Goal: Find specific page/section: Find specific page/section

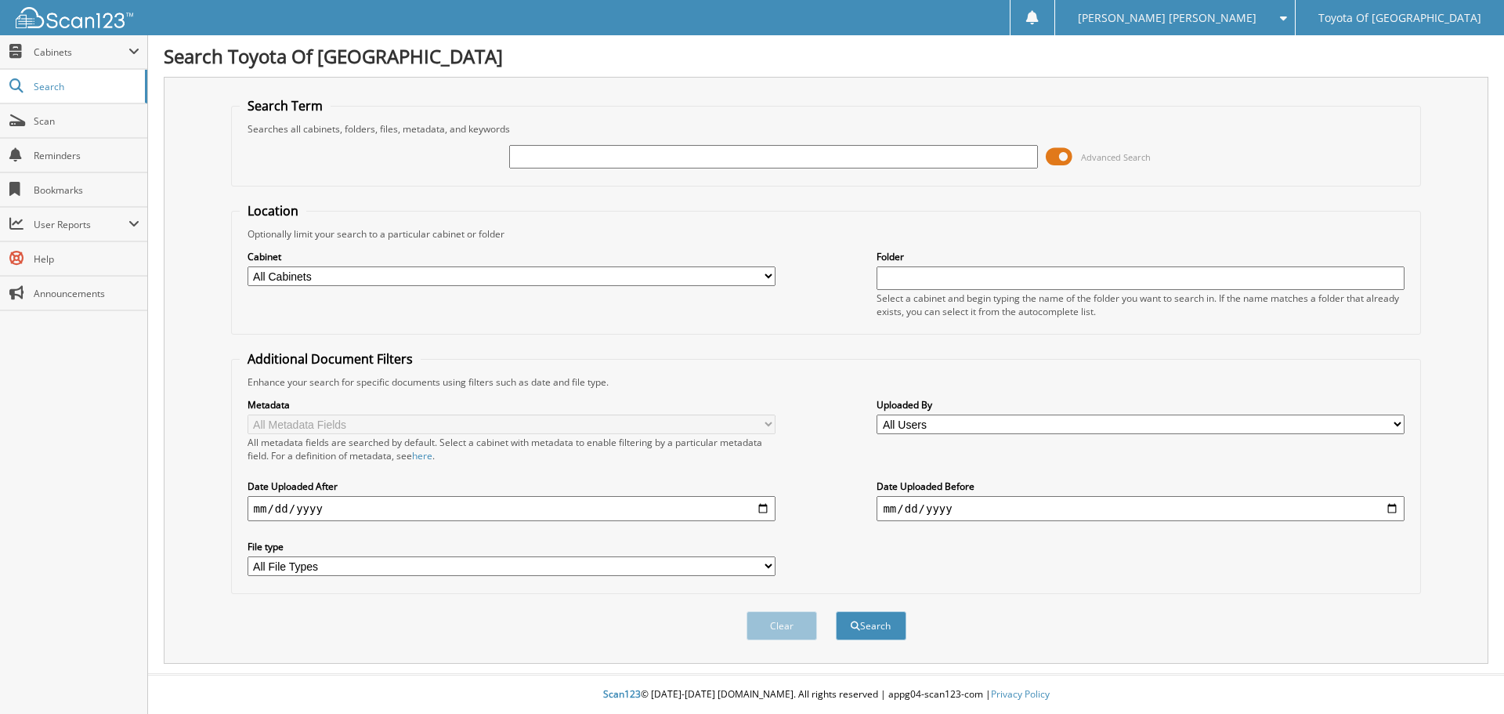
click at [771, 276] on select "All Cabinets ACCOUNTS PAYABLE ACCOUNTS RECEIVABLE BANKS RECS cancellations CAR …" at bounding box center [512, 276] width 528 height 20
select select "1627"
click at [248, 266] on select "All Cabinets ACCOUNTS PAYABLE ACCOUNTS RECEIVABLE BANKS RECS cancellations CAR …" at bounding box center [512, 276] width 528 height 20
click at [527, 152] on input "text" at bounding box center [773, 157] width 528 height 24
type input "PM206508"
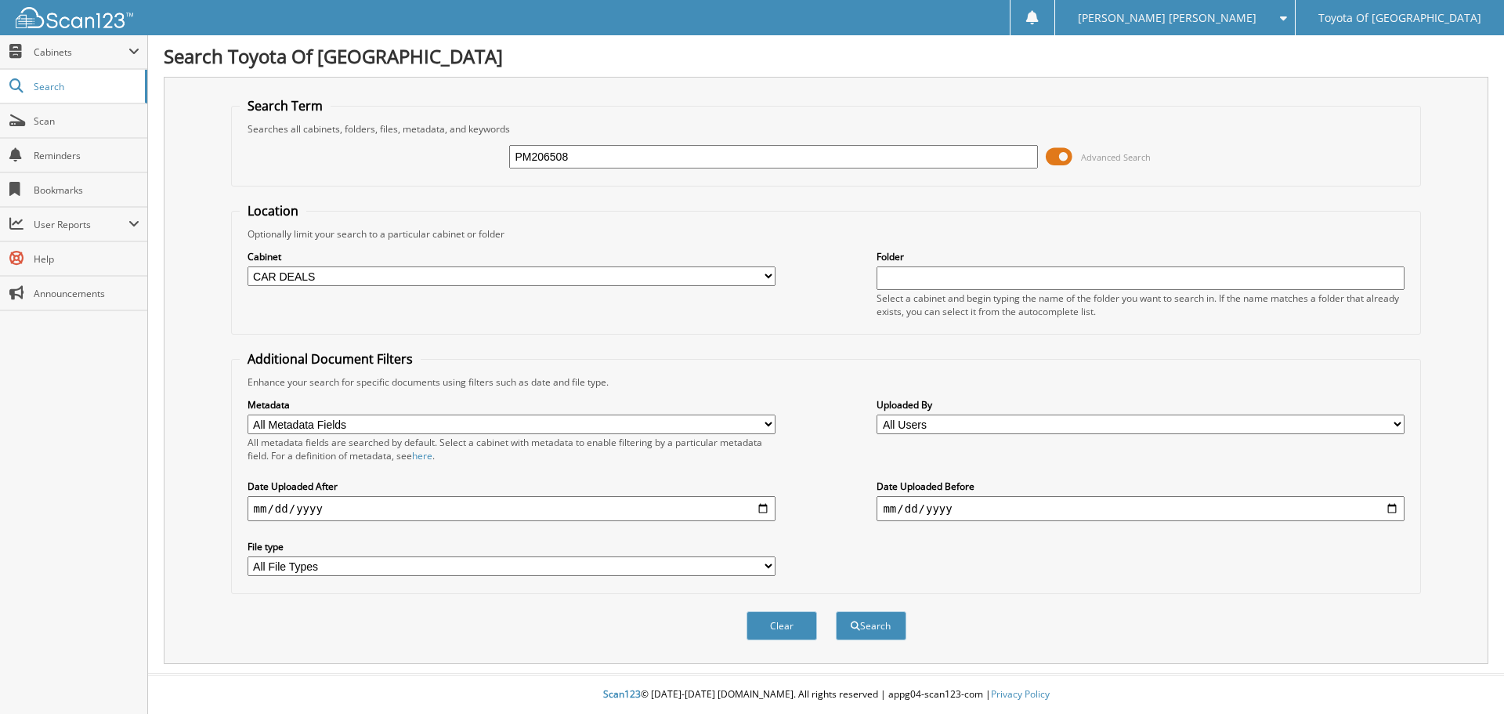
click at [836, 611] on button "Search" at bounding box center [871, 625] width 71 height 29
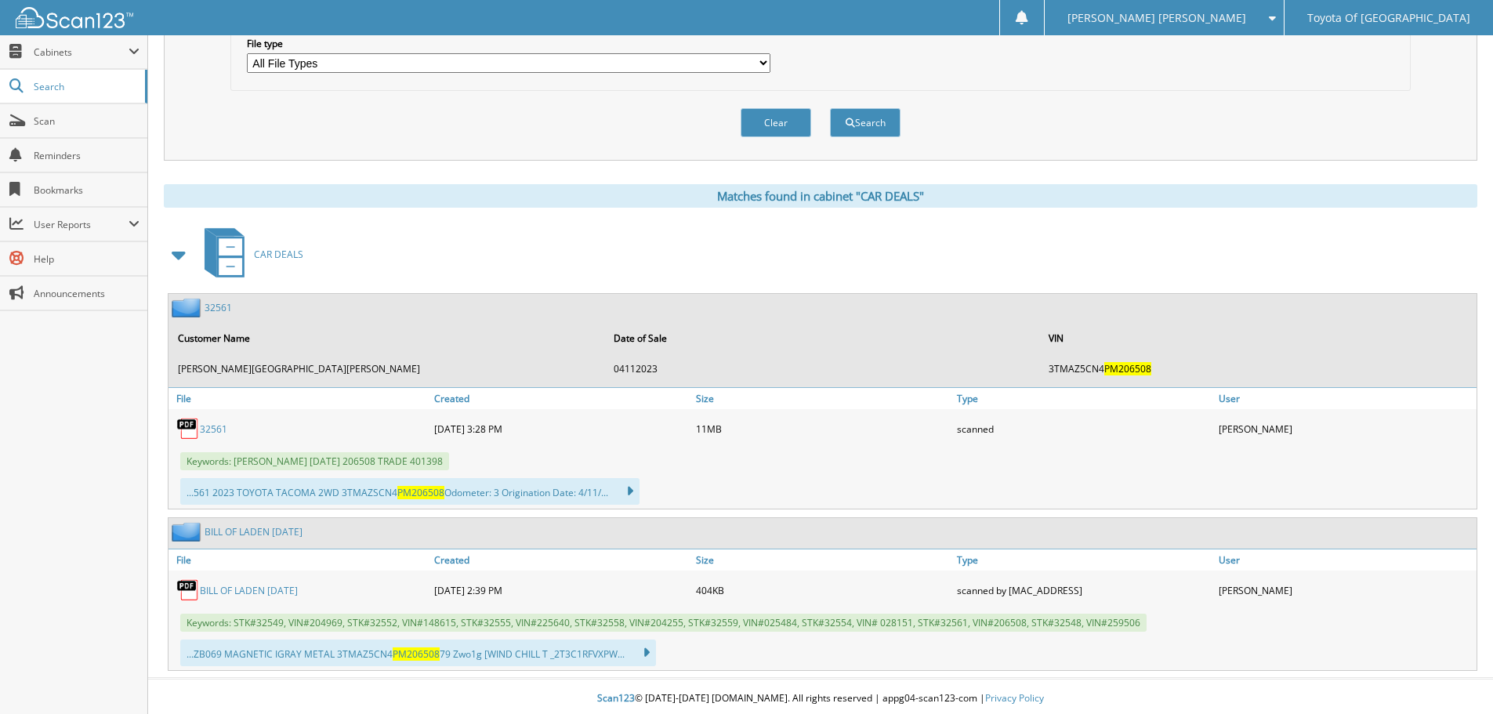
scroll to position [508, 0]
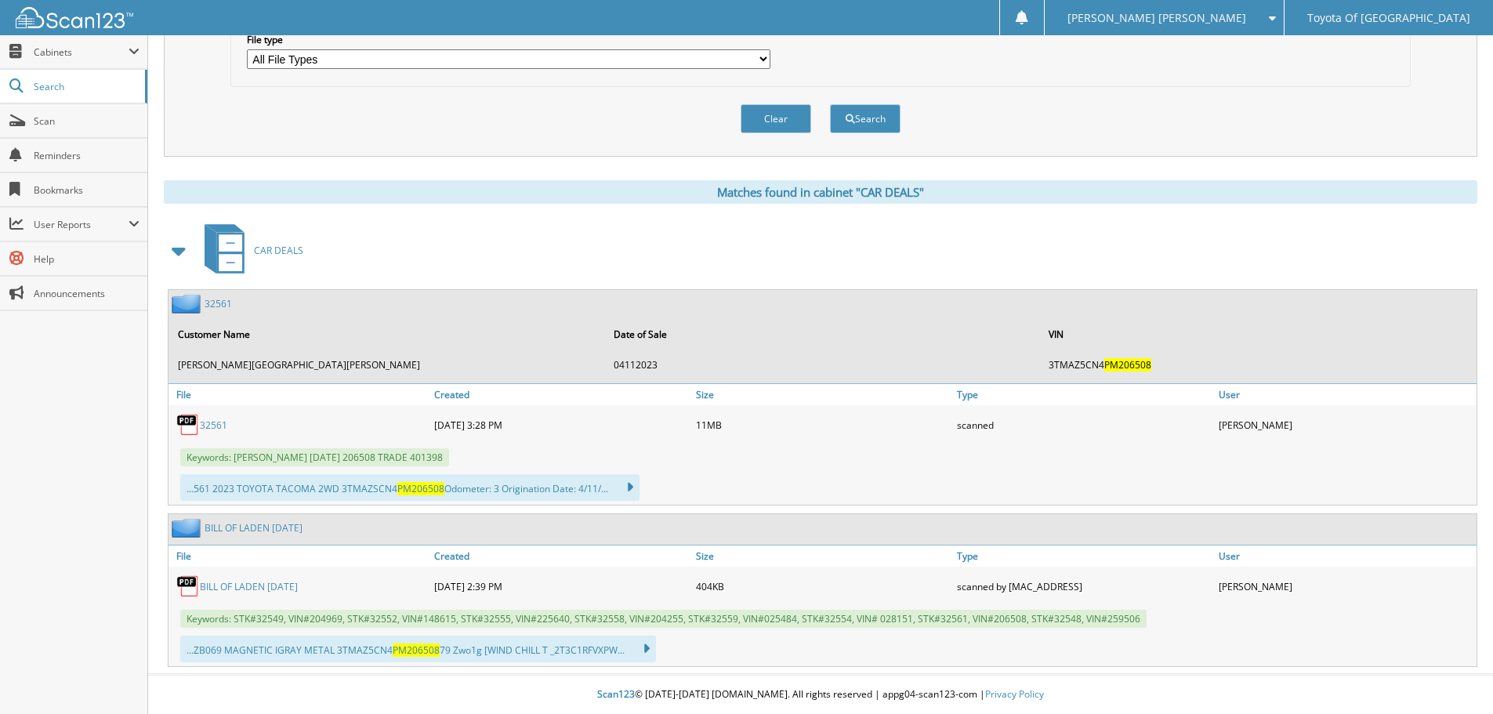
click at [217, 422] on link "32561" at bounding box center [213, 424] width 27 height 13
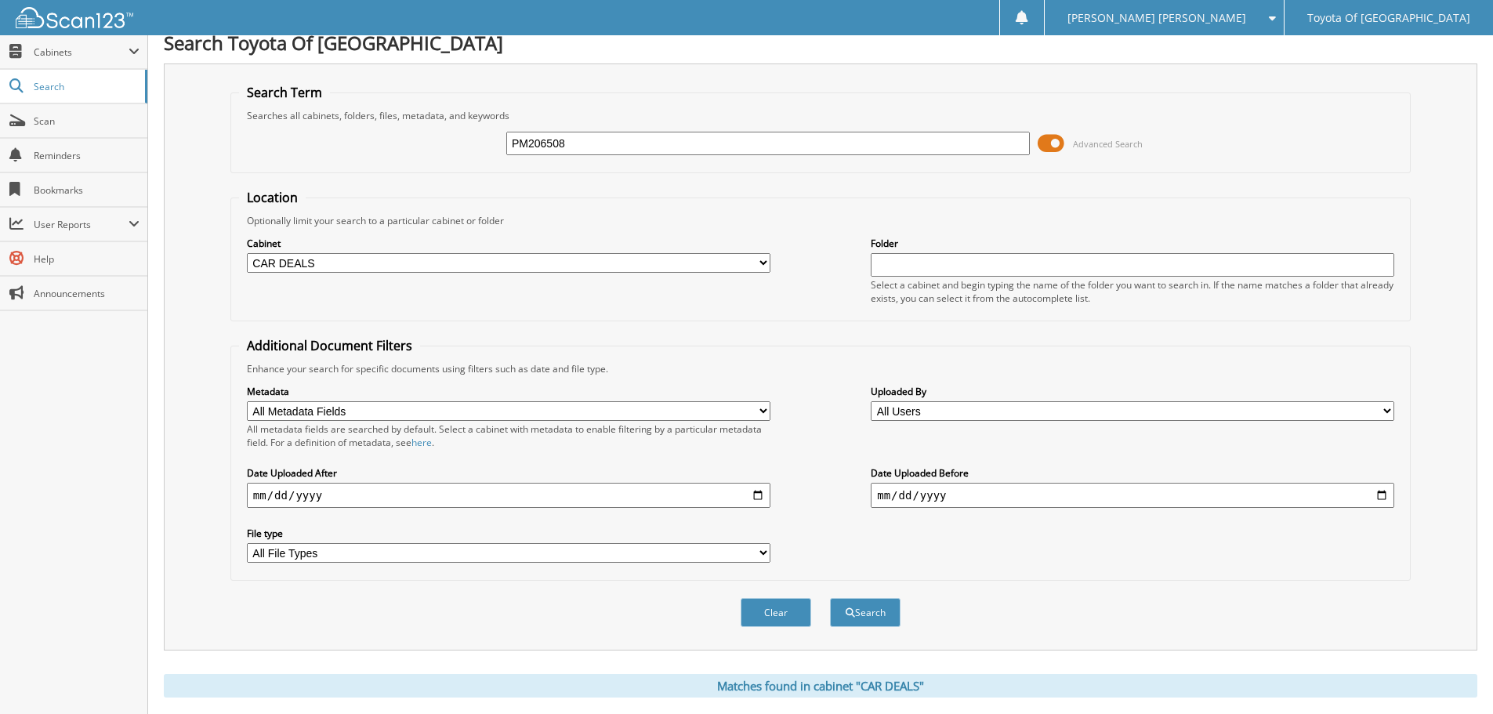
scroll to position [0, 0]
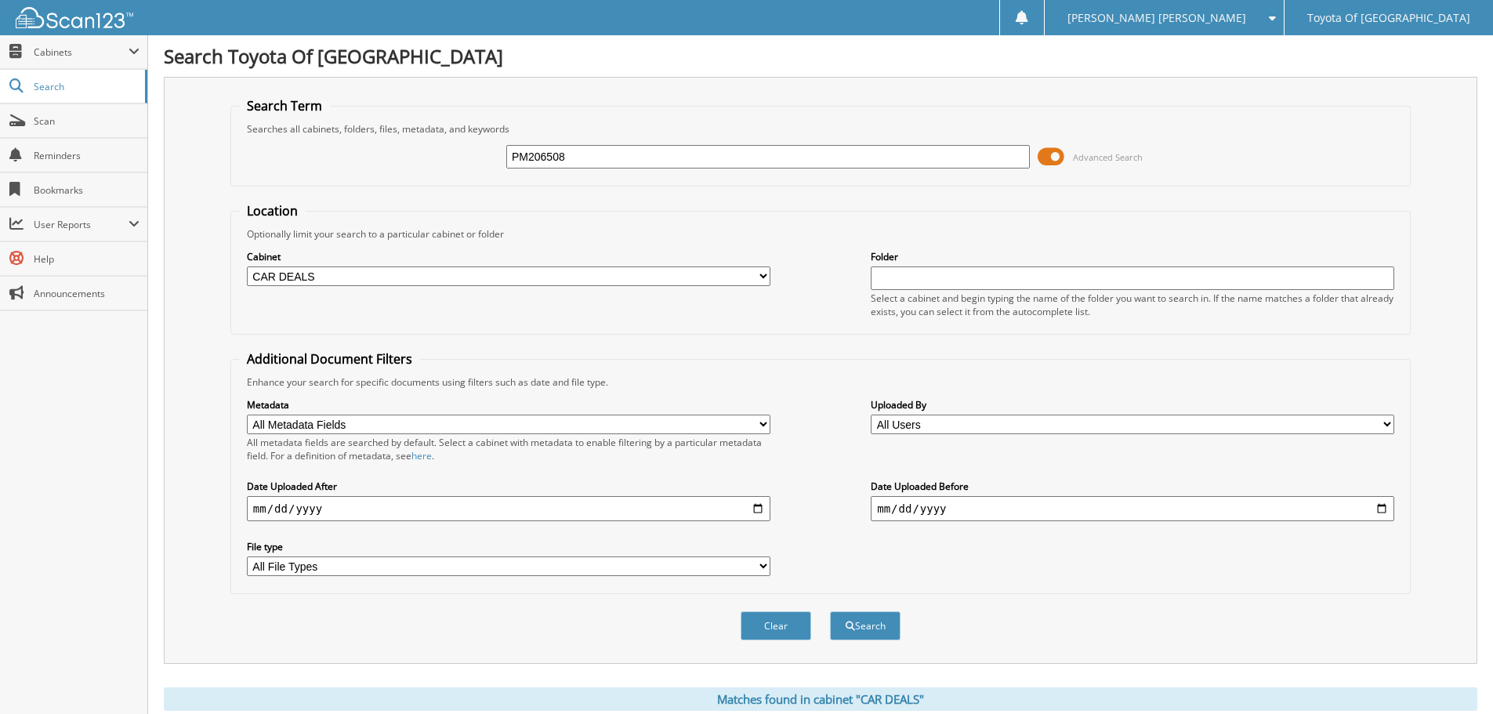
click at [761, 273] on select "All Cabinets ACCOUNTS PAYABLE ACCOUNTS RECEIVABLE BANKS RECS cancellations CAR …" at bounding box center [508, 276] width 523 height 20
select select "1628"
click at [247, 266] on select "All Cabinets ACCOUNTS PAYABLE ACCOUNTS RECEIVABLE BANKS RECS cancellations CAR …" at bounding box center [508, 276] width 523 height 20
drag, startPoint x: 580, startPoint y: 148, endPoint x: 345, endPoint y: 112, distance: 237.8
click at [350, 121] on fieldset "Search Term Searches all cabinets, folders, files, metadata, and keywords PM206…" at bounding box center [820, 141] width 1180 height 89
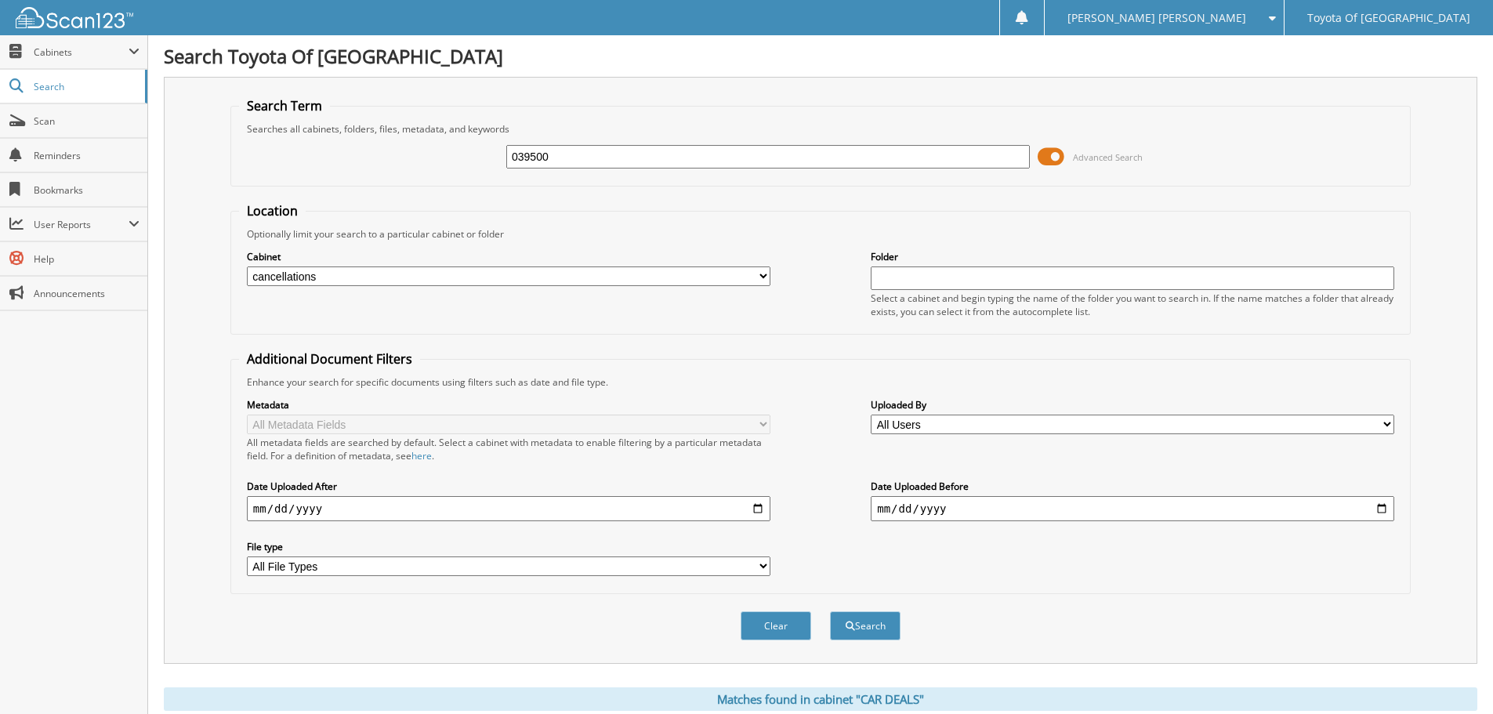
type input "039500"
click at [830, 611] on button "Search" at bounding box center [865, 625] width 71 height 29
click at [761, 274] on select "All Cabinets ACCOUNTS PAYABLE ACCOUNTS RECEIVABLE BANKS RECS cancellations CAR …" at bounding box center [508, 276] width 523 height 20
select select "1627"
click at [247, 266] on select "All Cabinets ACCOUNTS PAYABLE ACCOUNTS RECEIVABLE BANKS RECS cancellations CAR …" at bounding box center [508, 276] width 523 height 20
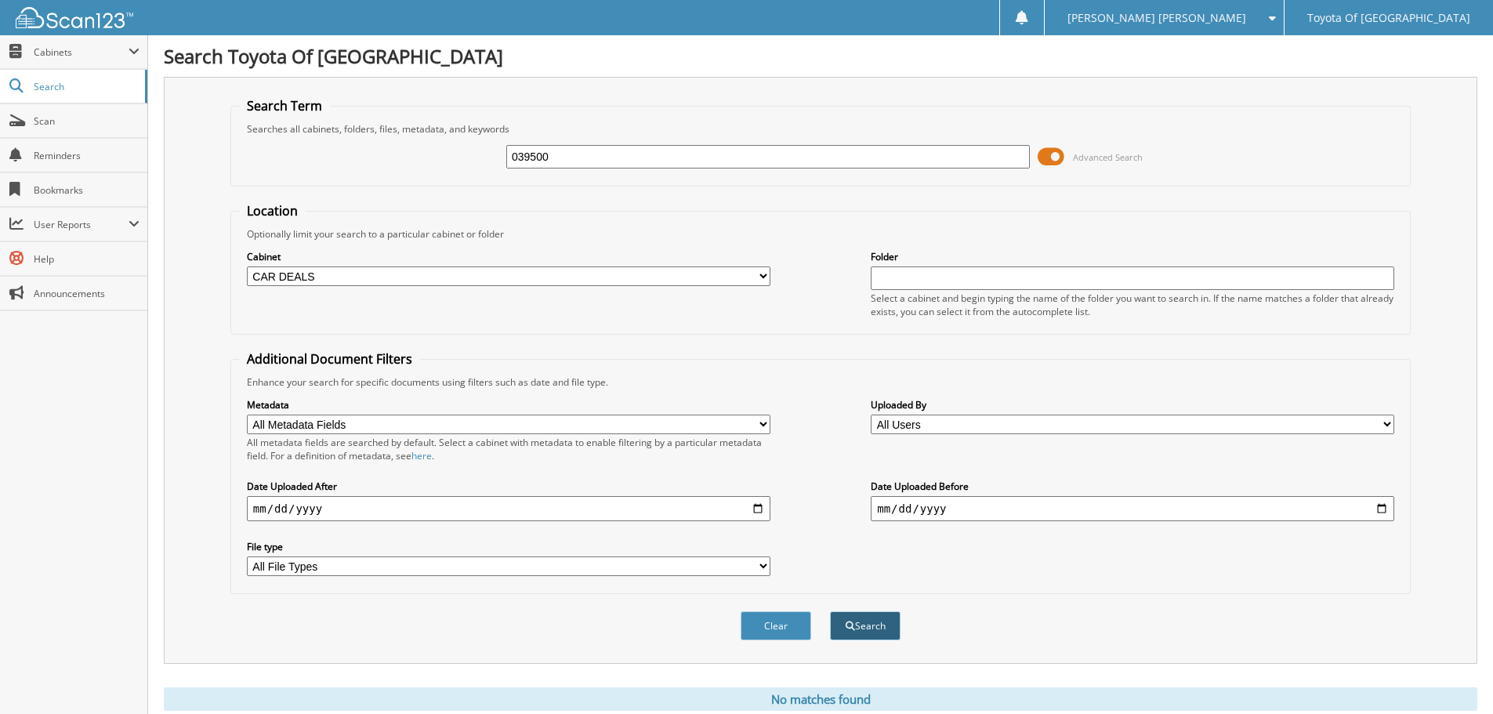
click at [848, 631] on span "submit" at bounding box center [849, 625] width 9 height 9
click at [845, 632] on button "Search" at bounding box center [865, 625] width 71 height 29
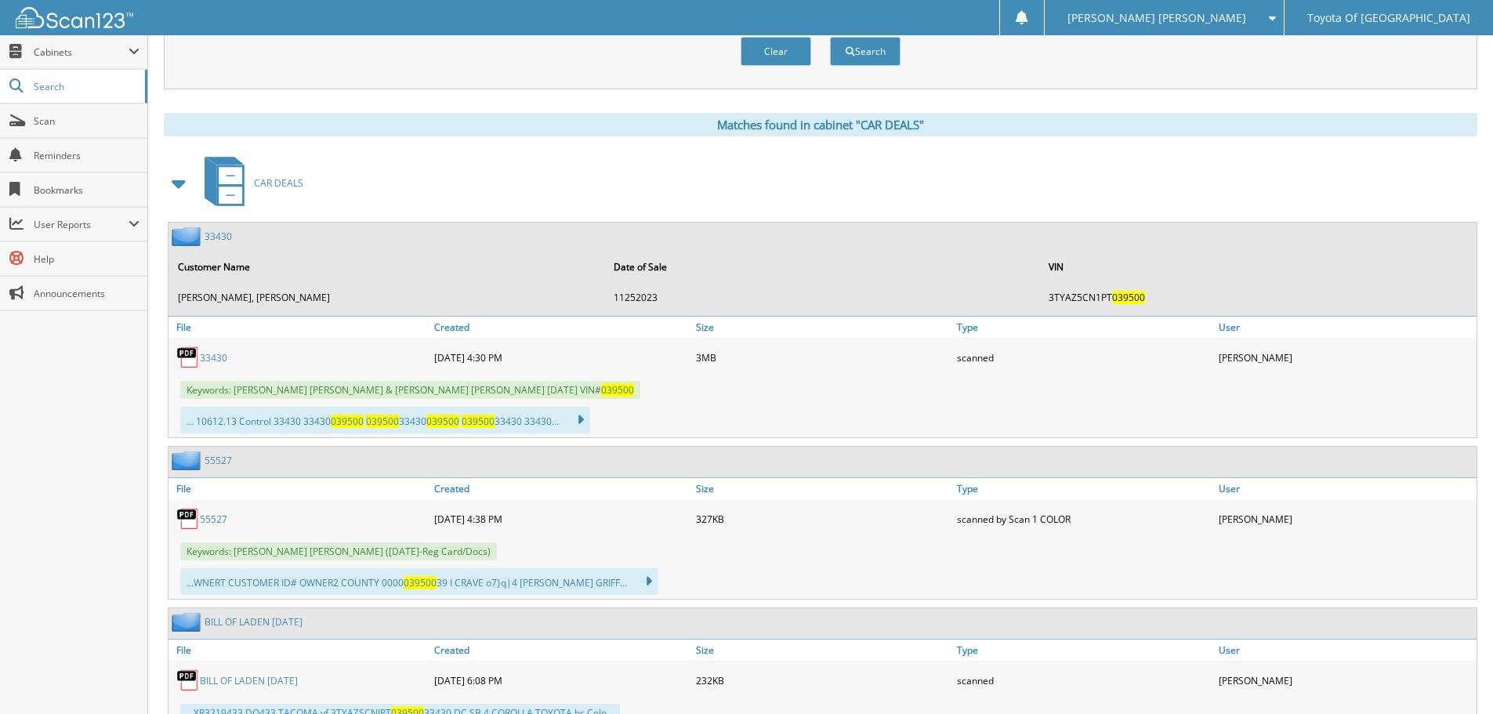
scroll to position [627, 0]
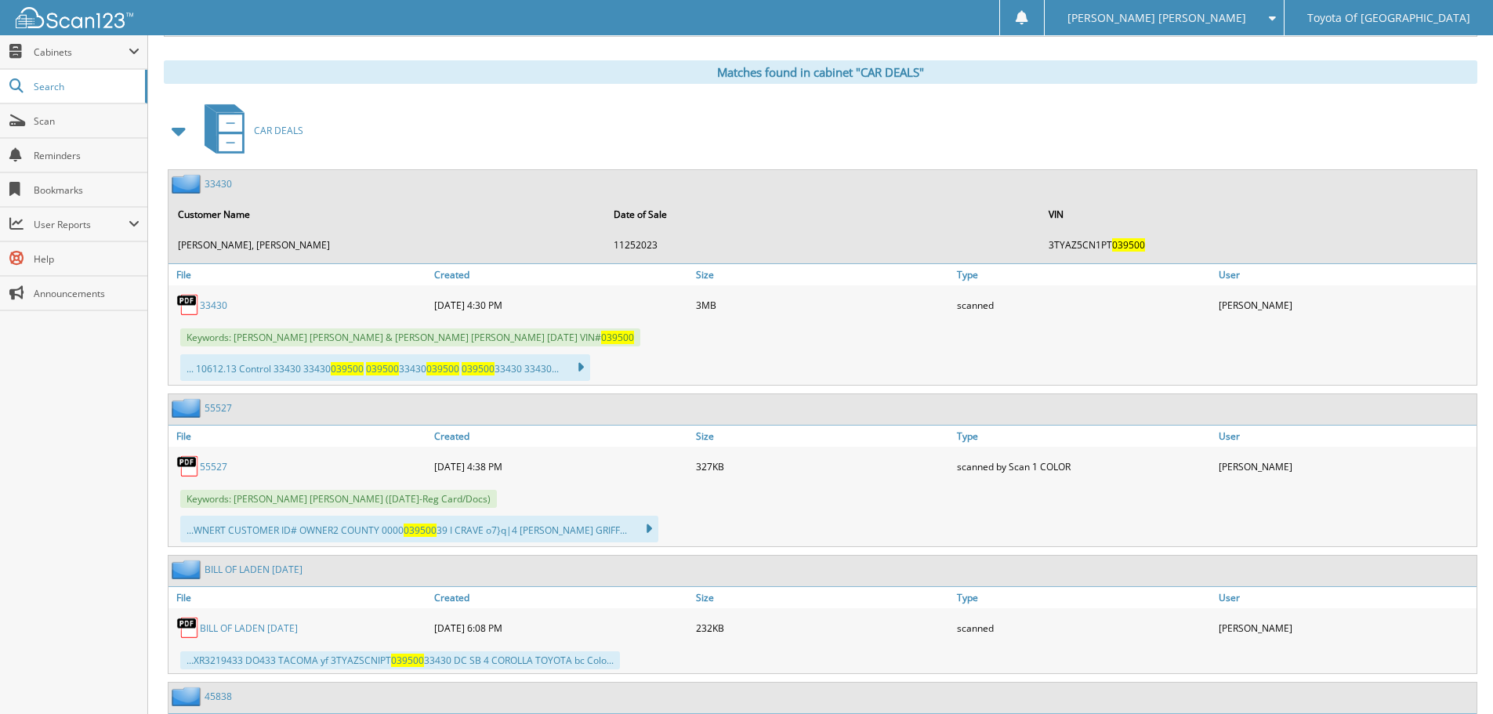
click at [211, 306] on link "33430" at bounding box center [213, 305] width 27 height 13
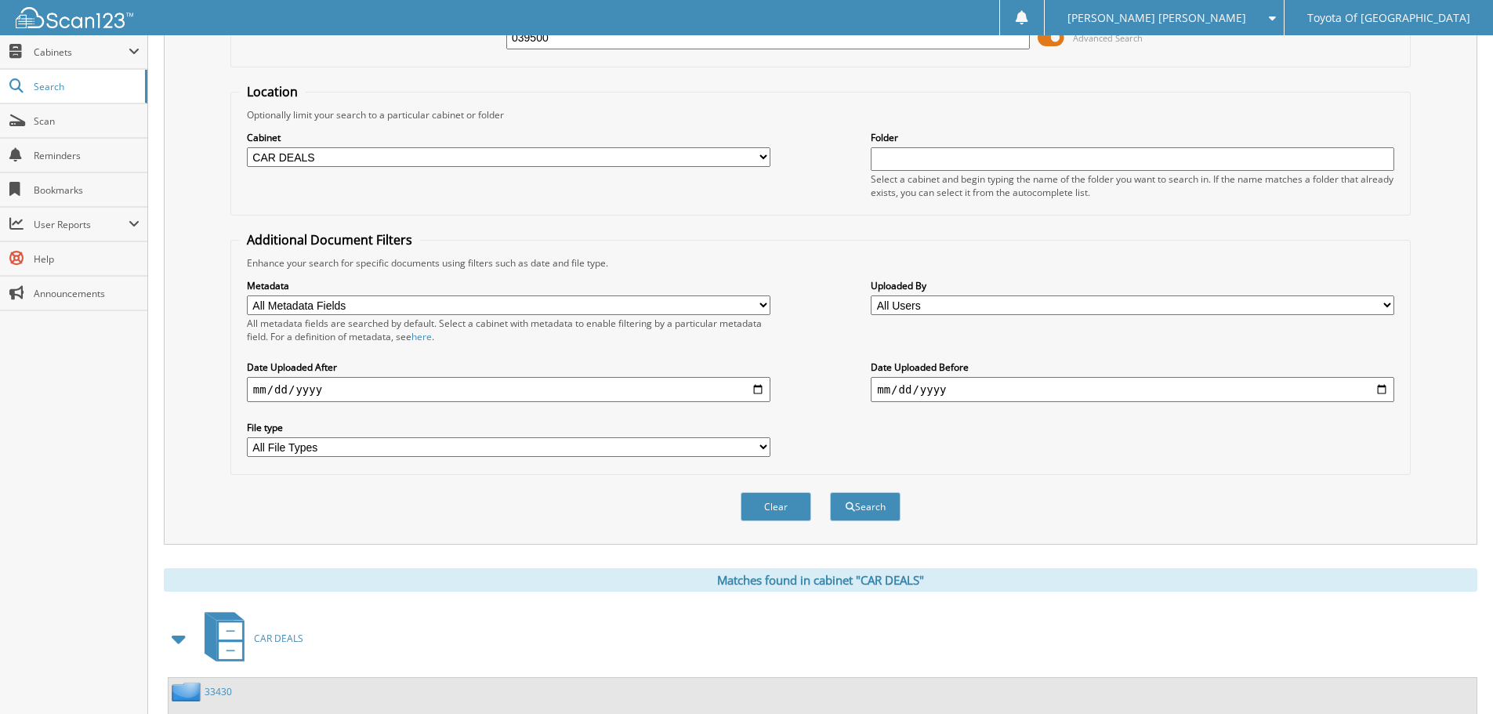
scroll to position [0, 0]
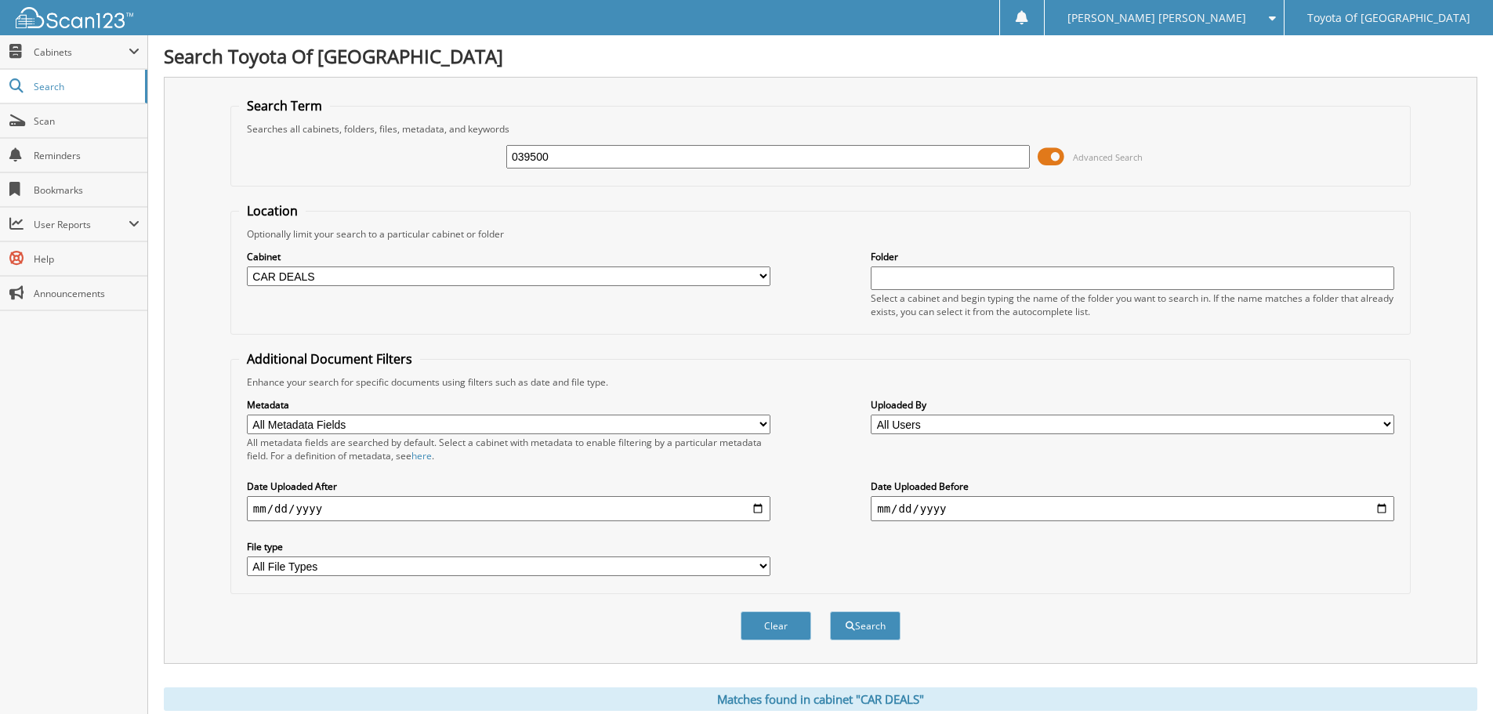
click at [762, 276] on select "All Cabinets ACCOUNTS PAYABLE ACCOUNTS RECEIVABLE BANKS RECS cancellations CAR …" at bounding box center [508, 276] width 523 height 20
select select "1628"
click at [247, 266] on select "All Cabinets ACCOUNTS PAYABLE ACCOUNTS RECEIVABLE BANKS RECS cancellations CAR …" at bounding box center [508, 276] width 523 height 20
drag, startPoint x: 571, startPoint y: 149, endPoint x: 331, endPoint y: 150, distance: 239.8
click at [331, 150] on div "039500 Advanced Search" at bounding box center [820, 157] width 1163 height 42
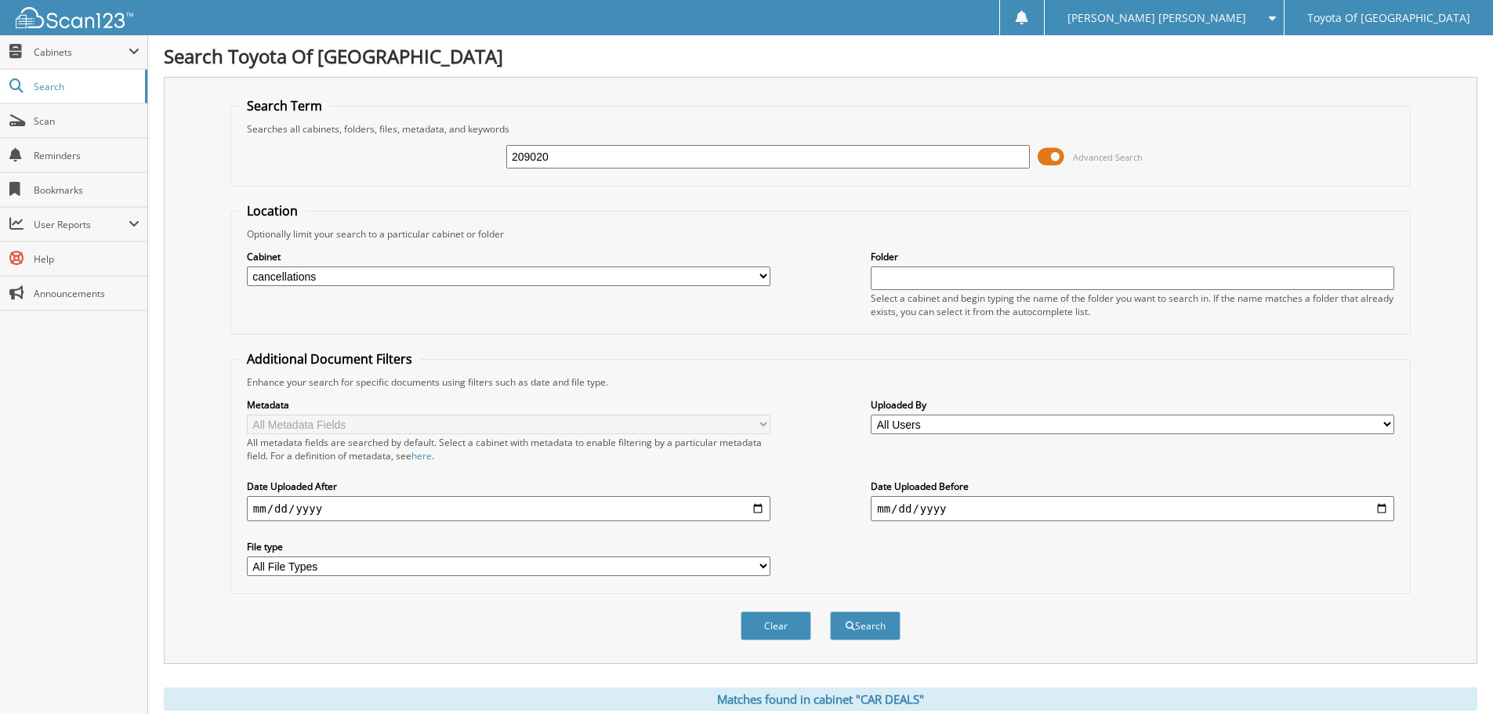
type input "209020"
click at [830, 611] on button "Search" at bounding box center [865, 625] width 71 height 29
click at [761, 272] on select "All Cabinets ACCOUNTS PAYABLE ACCOUNTS RECEIVABLE BANKS RECS cancellations CAR …" at bounding box center [508, 276] width 523 height 20
select select "1627"
click at [247, 266] on select "All Cabinets ACCOUNTS PAYABLE ACCOUNTS RECEIVABLE BANKS RECS cancellations CAR …" at bounding box center [508, 276] width 523 height 20
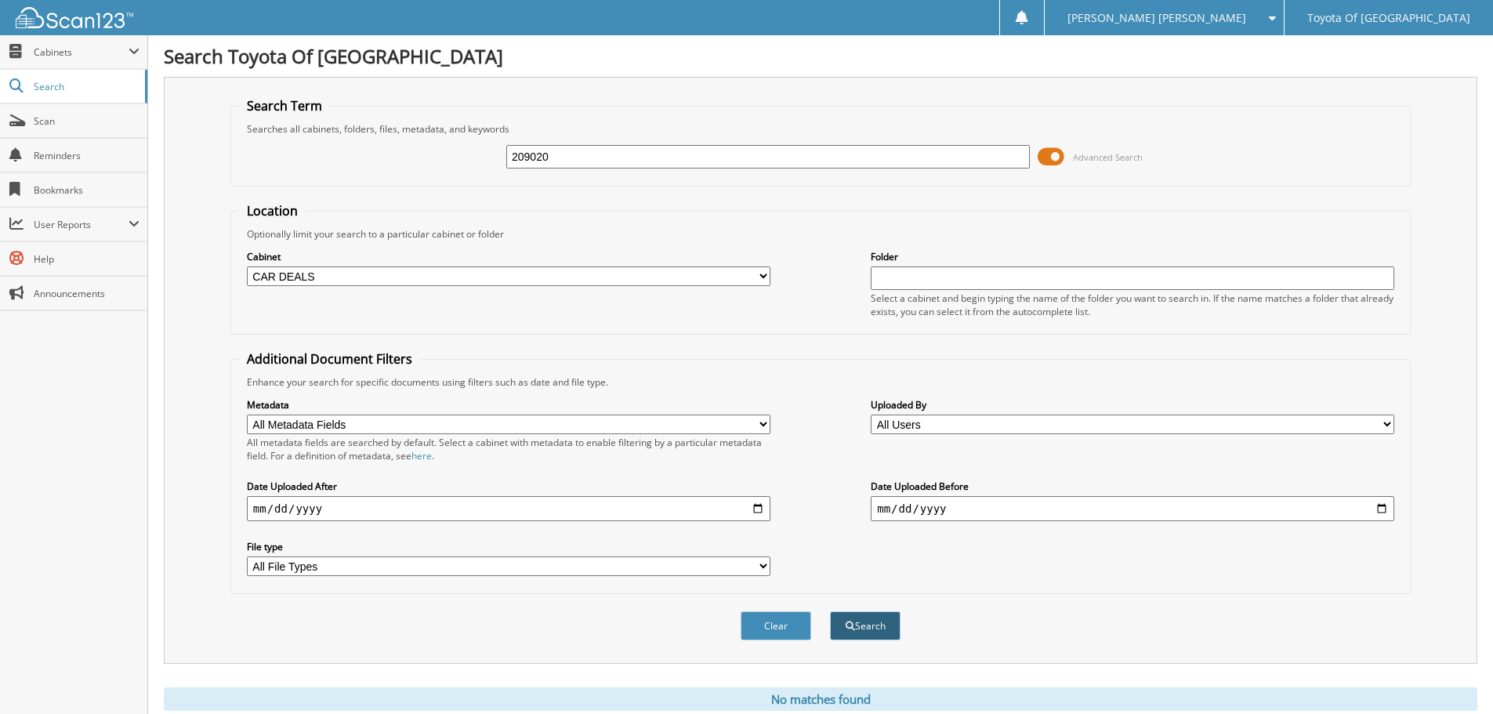
click at [855, 632] on button "Search" at bounding box center [865, 625] width 71 height 29
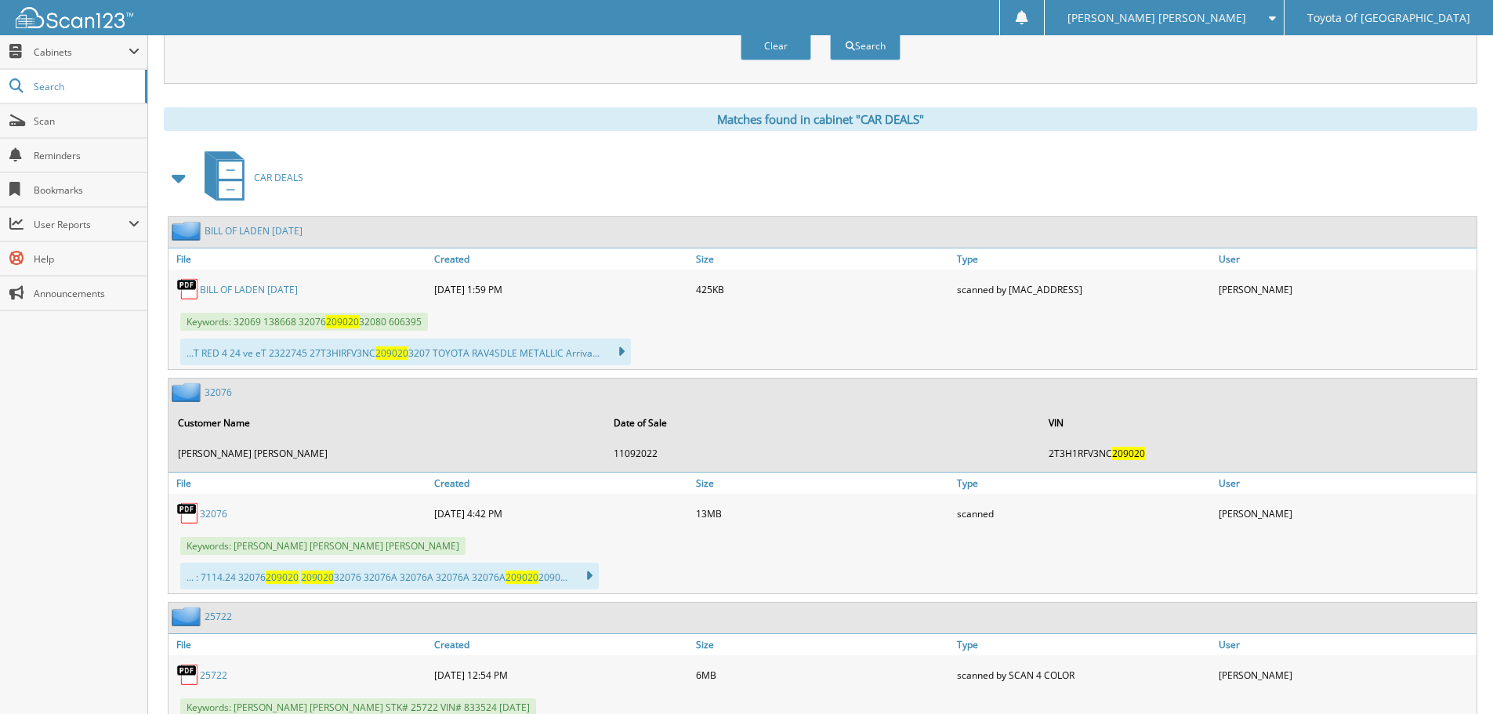
scroll to position [627, 0]
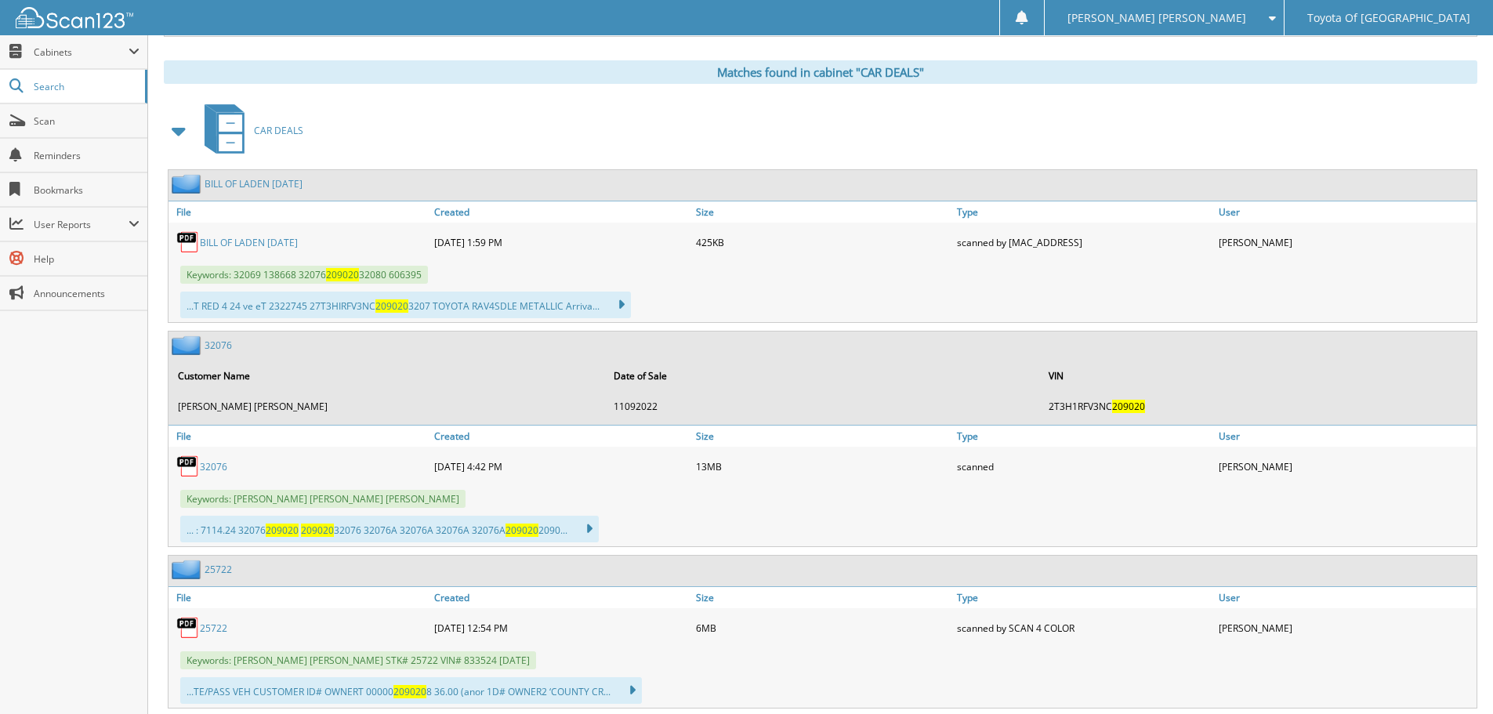
click at [212, 465] on link "32076" at bounding box center [213, 466] width 27 height 13
